Goal: Task Accomplishment & Management: Use online tool/utility

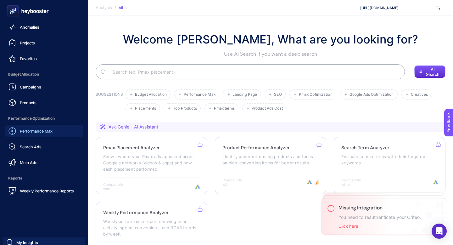
scroll to position [60, 0]
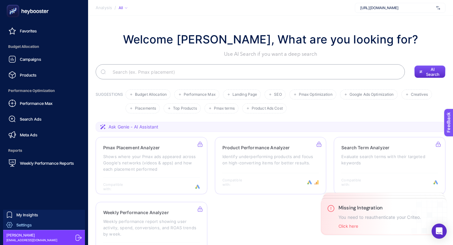
click at [29, 226] on span "Settings" at bounding box center [23, 224] width 15 height 5
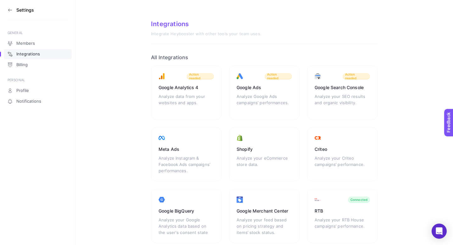
click at [47, 56] on link "Integrations" at bounding box center [38, 54] width 68 height 10
click at [10, 10] on icon at bounding box center [10, 10] width 5 height 5
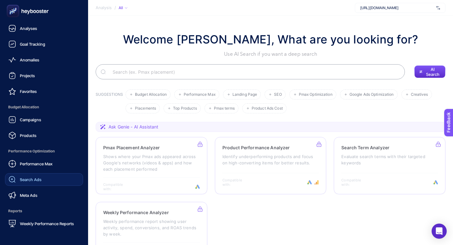
scroll to position [60, 0]
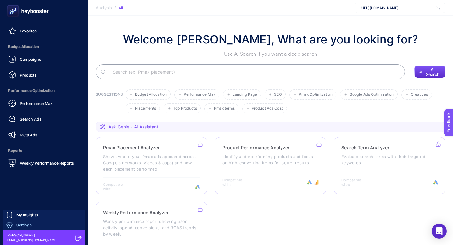
click at [27, 223] on span "Settings" at bounding box center [23, 224] width 15 height 5
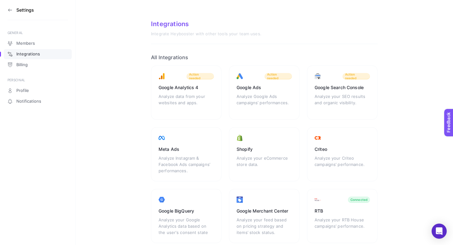
click at [12, 11] on icon at bounding box center [10, 10] width 5 height 5
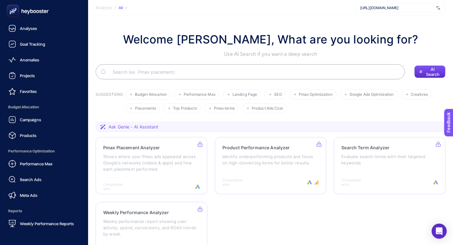
click at [17, 9] on rect at bounding box center [13, 11] width 10 height 10
click at [50, 48] on link "Goal Tracking" at bounding box center [44, 44] width 78 height 13
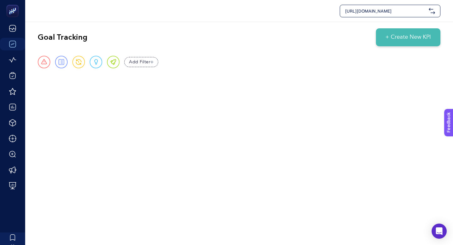
click at [211, 18] on div "[URL][DOMAIN_NAME]" at bounding box center [239, 11] width 428 height 22
